Goal: Transaction & Acquisition: Download file/media

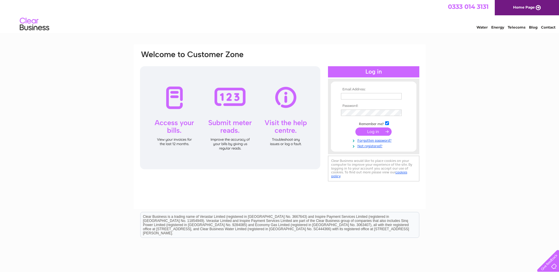
click at [352, 93] on input "text" at bounding box center [371, 96] width 61 height 6
type input "finance@d8.uk"
click at [374, 131] on input "submit" at bounding box center [373, 132] width 36 height 8
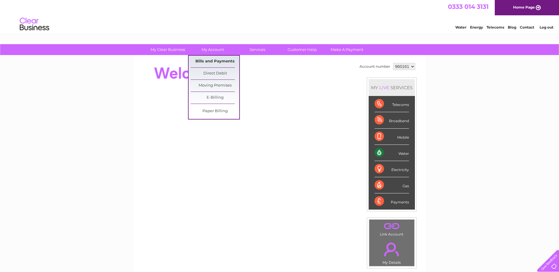
click at [212, 62] on link "Bills and Payments" at bounding box center [215, 62] width 49 height 12
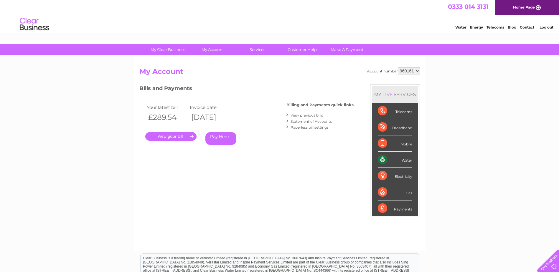
click at [301, 121] on link "Statement of Accounts" at bounding box center [310, 121] width 41 height 4
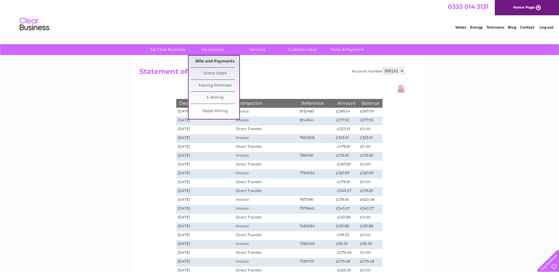
click at [213, 61] on link "Bills and Payments" at bounding box center [215, 62] width 49 height 12
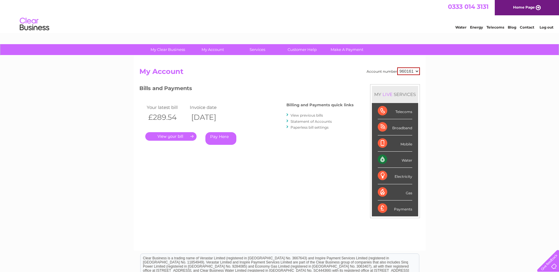
click at [164, 135] on link "." at bounding box center [170, 136] width 51 height 9
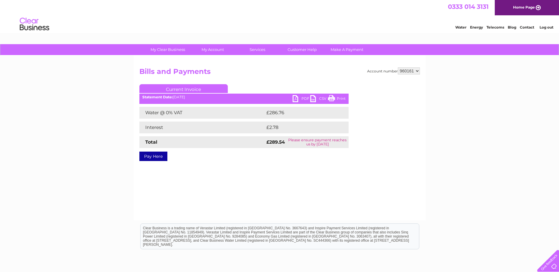
click at [297, 97] on link "PDF" at bounding box center [301, 99] width 18 height 9
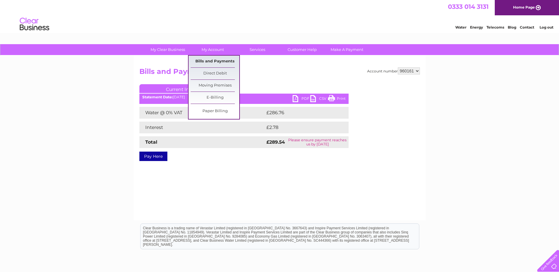
click at [203, 59] on link "Bills and Payments" at bounding box center [215, 62] width 49 height 12
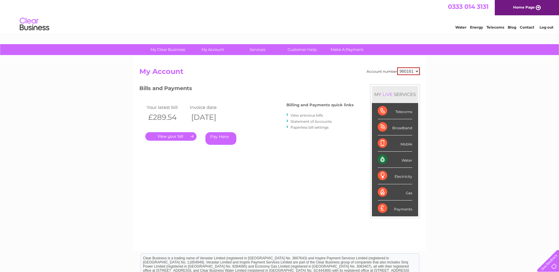
click at [305, 113] on li "View previous bills" at bounding box center [319, 115] width 67 height 6
click at [305, 115] on link "View previous bills" at bounding box center [306, 115] width 32 height 4
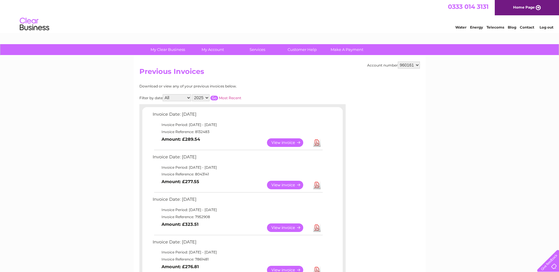
click at [317, 184] on link "Download" at bounding box center [316, 185] width 7 height 9
